Goal: Information Seeking & Learning: Learn about a topic

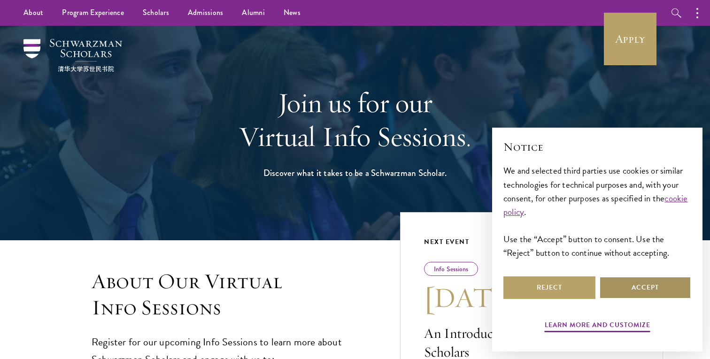
click at [616, 284] on button "Accept" at bounding box center [646, 288] width 92 height 23
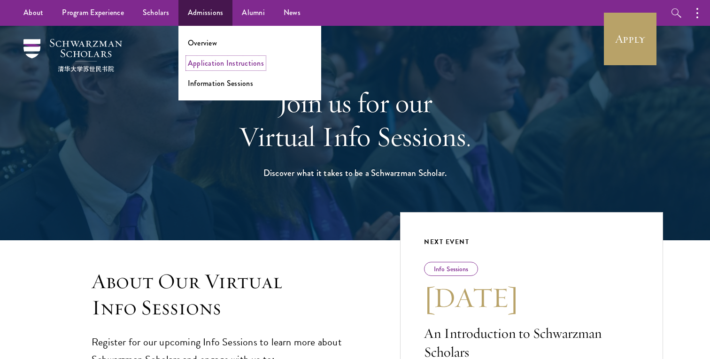
click at [213, 62] on link "Application Instructions" at bounding box center [226, 63] width 76 height 11
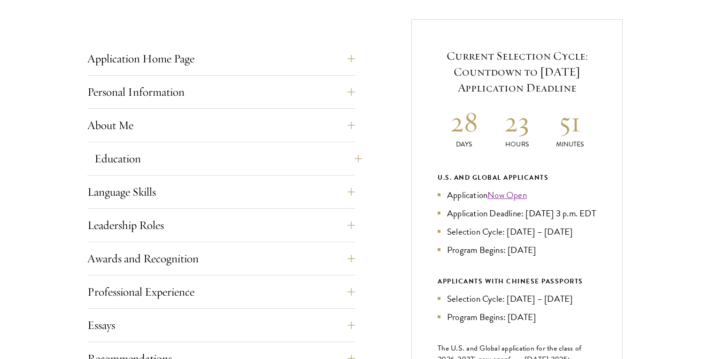
scroll to position [361, 0]
click at [333, 195] on button "Language Skills" at bounding box center [228, 191] width 268 height 23
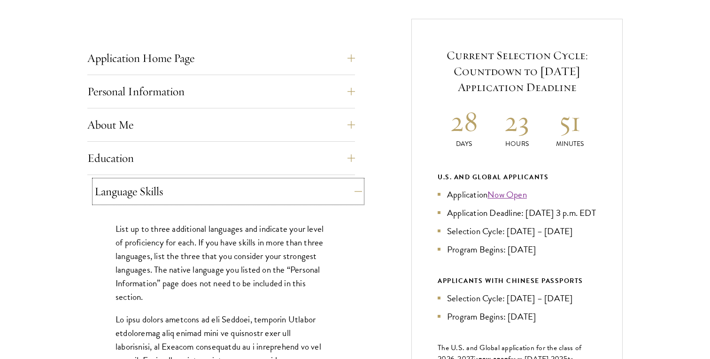
click at [333, 195] on button "Language Skills" at bounding box center [228, 191] width 268 height 23
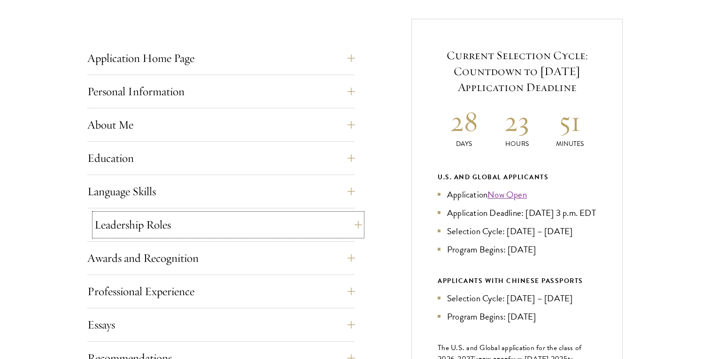
click at [321, 224] on button "Leadership Roles" at bounding box center [228, 225] width 268 height 23
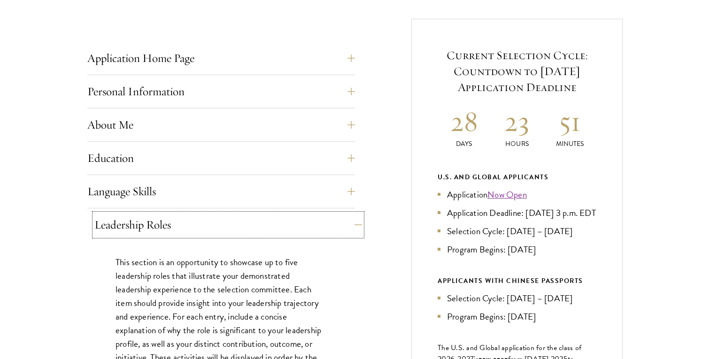
click at [321, 224] on button "Leadership Roles" at bounding box center [228, 225] width 268 height 23
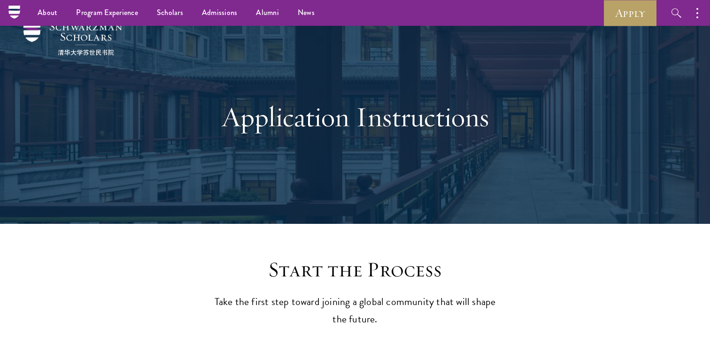
scroll to position [0, 0]
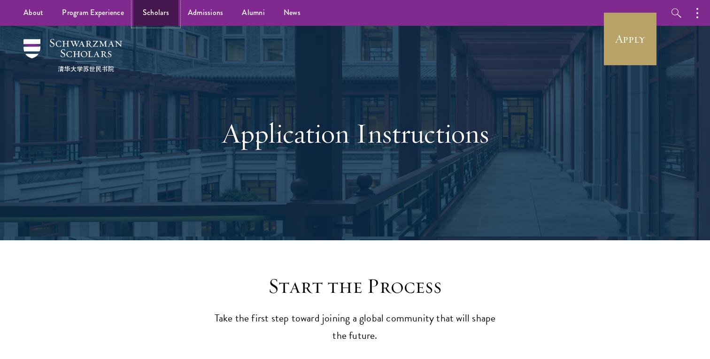
click at [152, 14] on link "Scholars" at bounding box center [155, 13] width 45 height 26
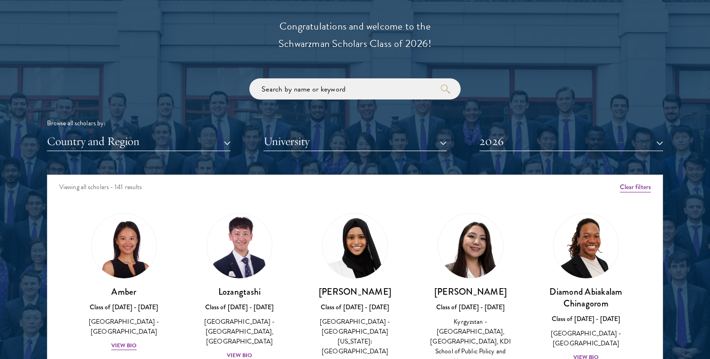
scroll to position [1097, 0]
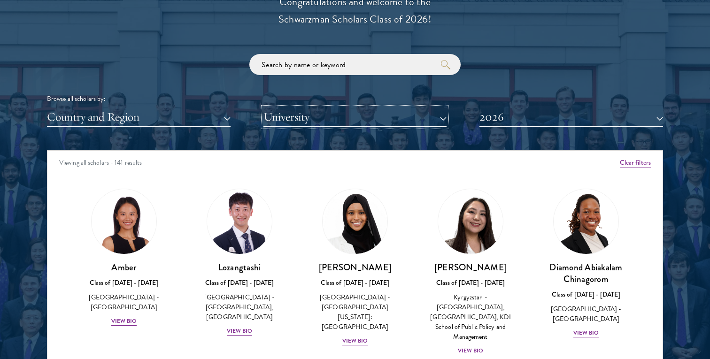
click at [296, 119] on button "University" at bounding box center [356, 117] width 184 height 19
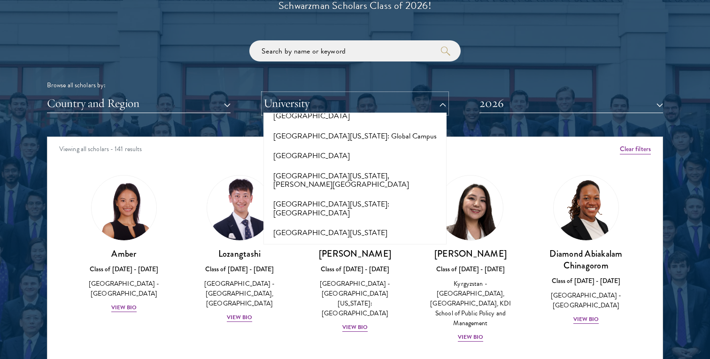
scroll to position [8018, 0]
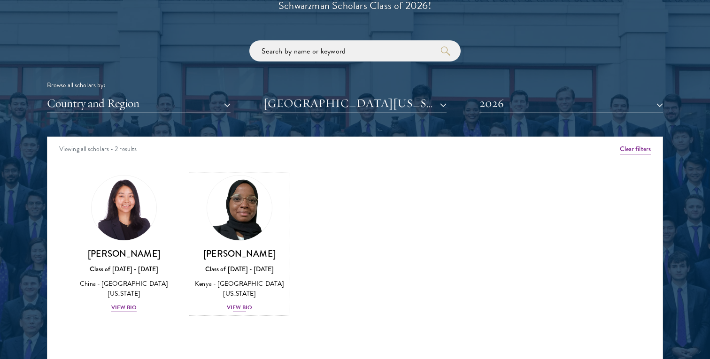
click at [241, 292] on div "[PERSON_NAME] Class of [DATE] - [DATE] [GEOGRAPHIC_DATA] - [GEOGRAPHIC_DATA][US…" at bounding box center [239, 280] width 97 height 65
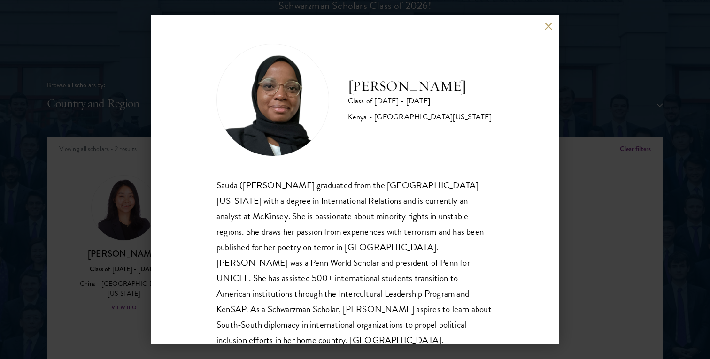
scroll to position [16, 0]
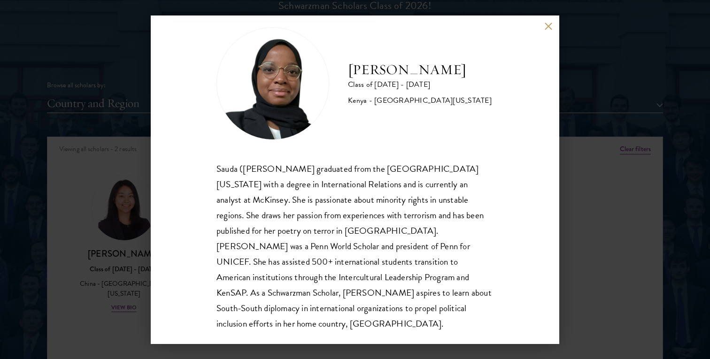
click at [550, 29] on button at bounding box center [549, 27] width 8 height 8
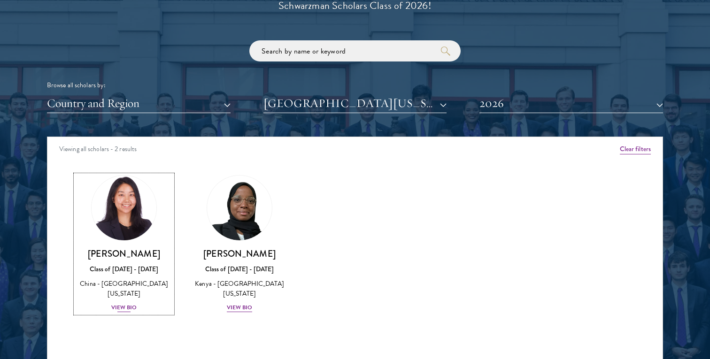
click at [125, 262] on div "[PERSON_NAME] Class of [DATE] - [DATE] [GEOGRAPHIC_DATA] - [GEOGRAPHIC_DATA][US…" at bounding box center [124, 280] width 97 height 65
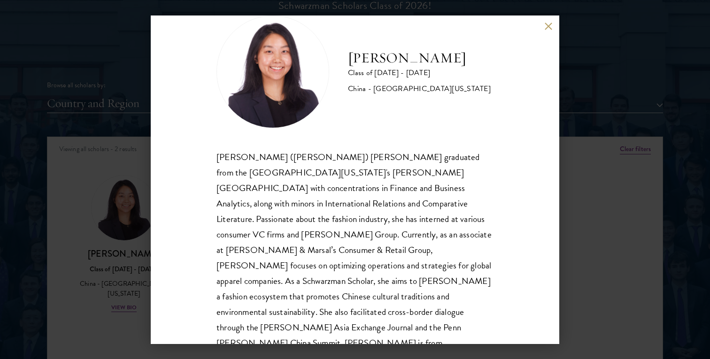
scroll to position [32, 0]
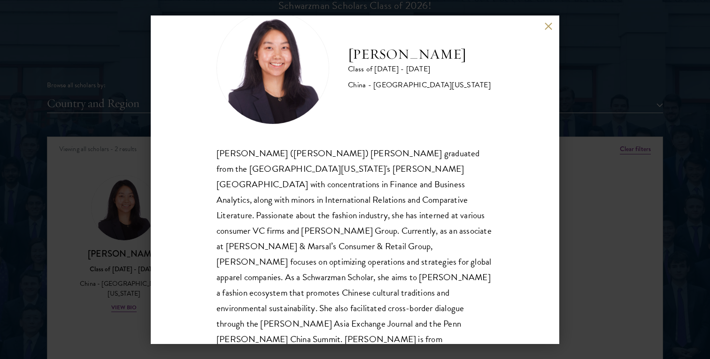
click at [549, 30] on button at bounding box center [549, 27] width 8 height 8
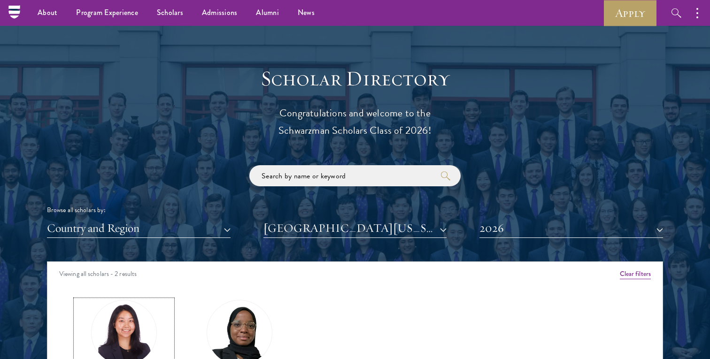
scroll to position [985, 0]
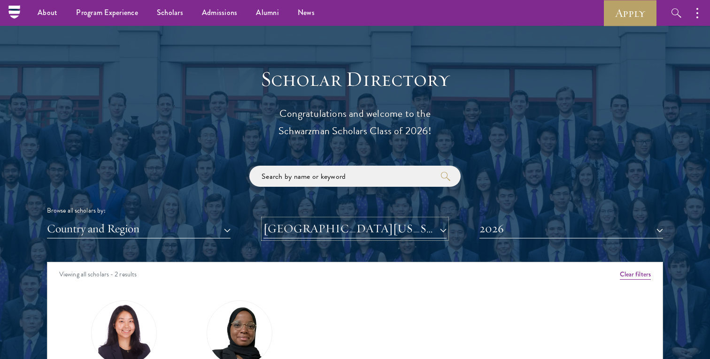
click at [394, 231] on button "[GEOGRAPHIC_DATA][US_STATE]" at bounding box center [356, 228] width 184 height 19
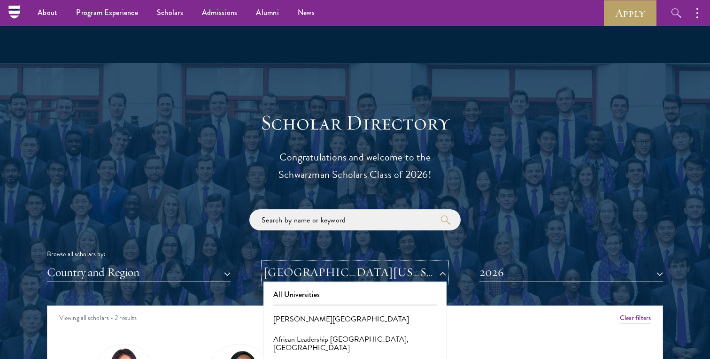
scroll to position [937, 0]
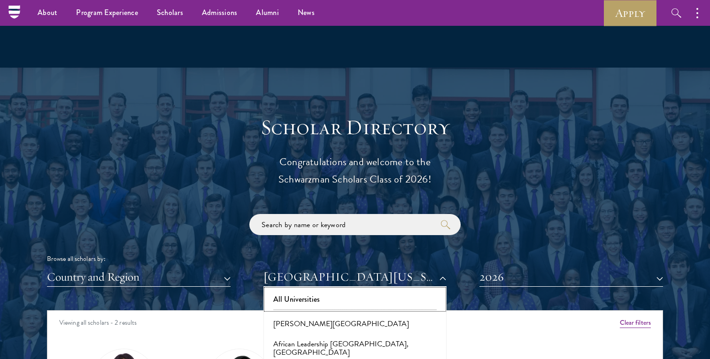
click at [316, 305] on button "All Universities" at bounding box center [355, 300] width 178 height 20
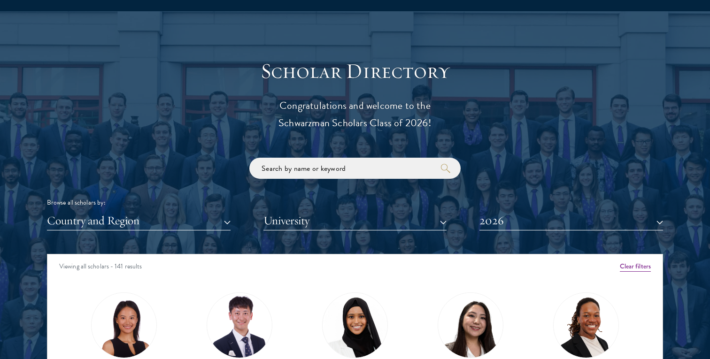
scroll to position [1000, 0]
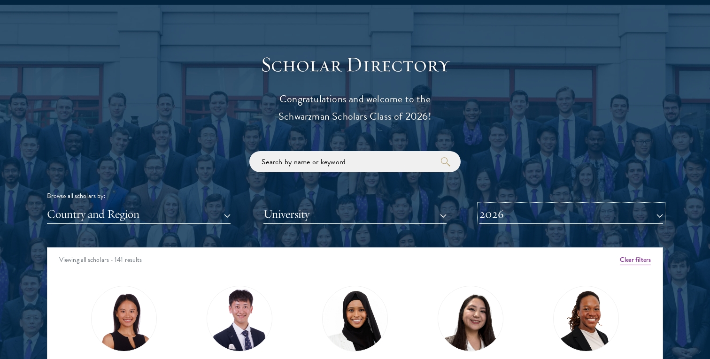
click at [525, 213] on button "2026" at bounding box center [572, 214] width 184 height 19
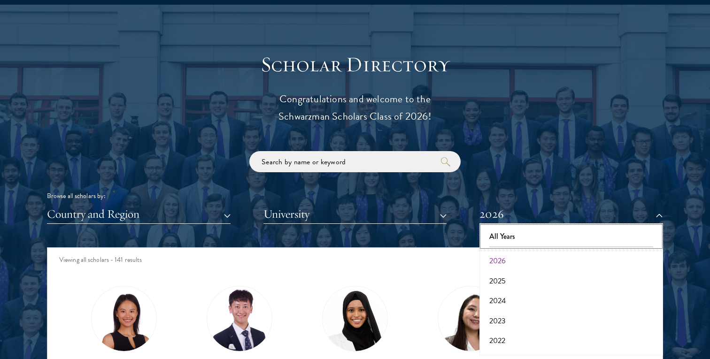
click at [526, 232] on button "All Years" at bounding box center [572, 237] width 178 height 20
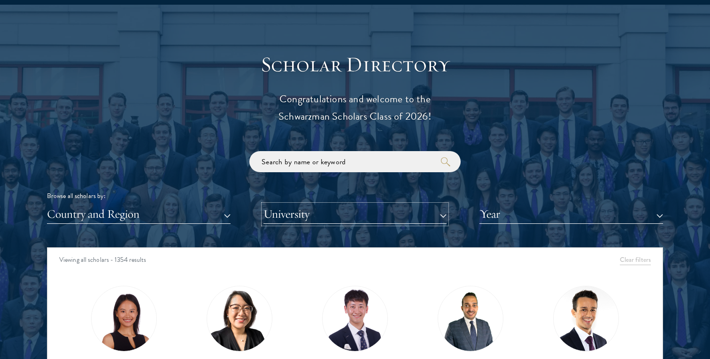
click at [393, 220] on button "University" at bounding box center [356, 214] width 184 height 19
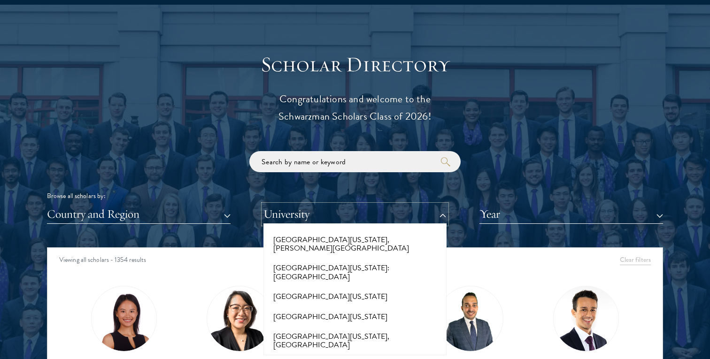
scroll to position [8081, 0]
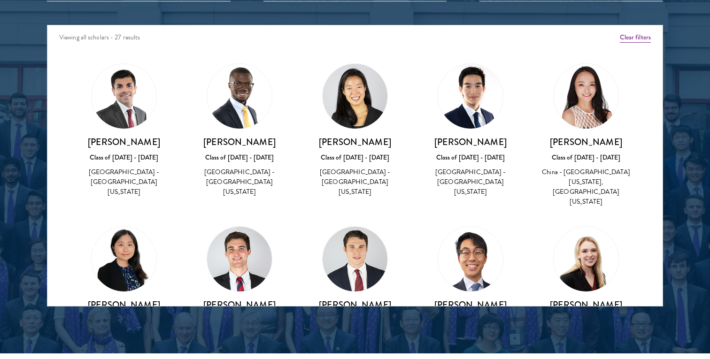
click at [367, 95] on img at bounding box center [355, 96] width 65 height 65
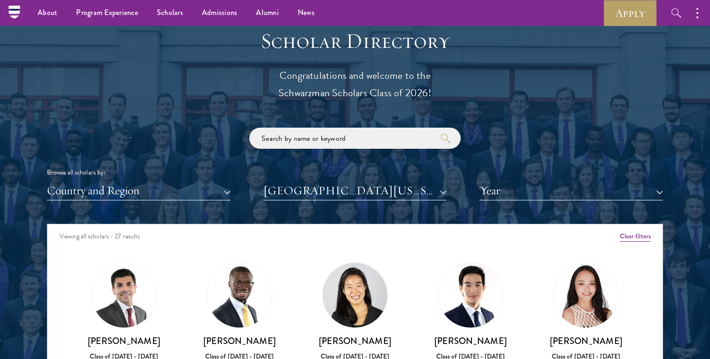
scroll to position [968, 0]
